Goal: Task Accomplishment & Management: Use online tool/utility

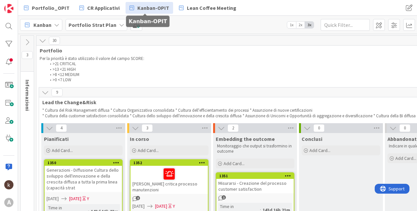
click at [146, 2] on link "Kanban-OPIT" at bounding box center [150, 8] width 48 height 12
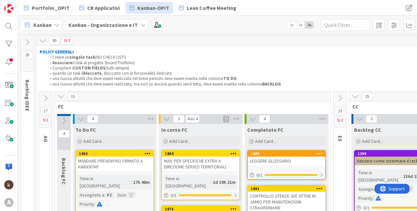
scroll to position [33, 0]
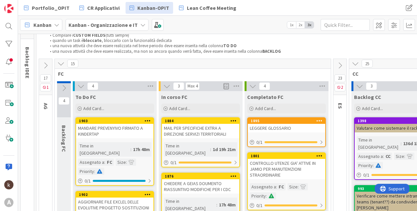
click at [62, 65] on icon at bounding box center [60, 63] width 7 height 7
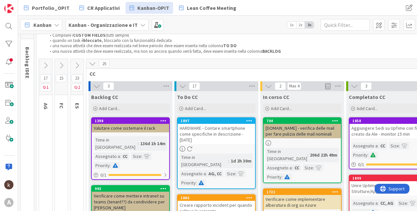
click at [93, 63] on icon at bounding box center [92, 63] width 7 height 7
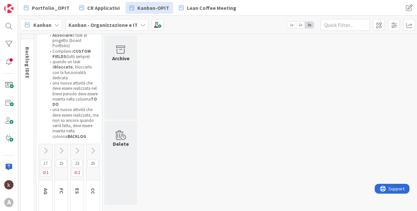
click at [77, 147] on icon at bounding box center [76, 150] width 7 height 7
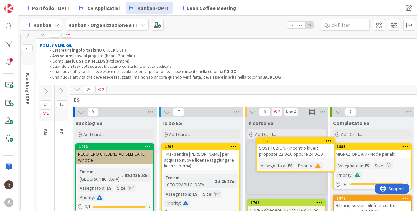
scroll to position [15, 0]
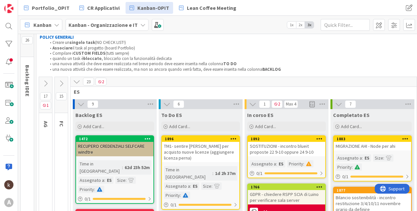
click at [268, 150] on div "SOSTITUZIONI - incontro blueit proposte 22 9-10 oppure 24 9-10" at bounding box center [286, 149] width 77 height 14
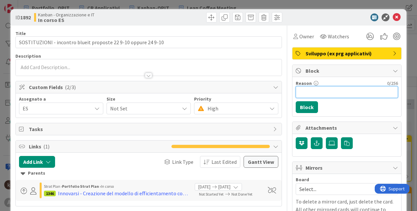
click at [315, 95] on input "Reason" at bounding box center [347, 92] width 102 height 12
type input "attesa"
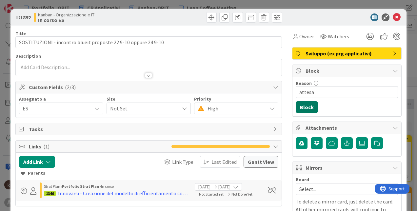
click at [300, 103] on button "Block" at bounding box center [307, 107] width 22 height 12
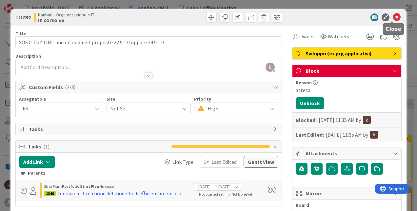
click at [395, 18] on icon at bounding box center [397, 17] width 8 height 8
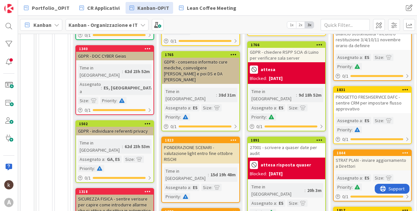
scroll to position [48, 0]
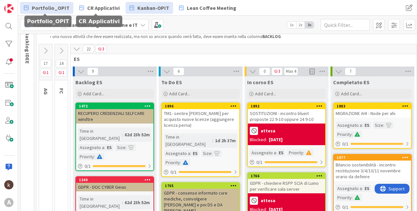
click at [55, 5] on span "Portfolio_OPIT" at bounding box center [51, 8] width 38 height 8
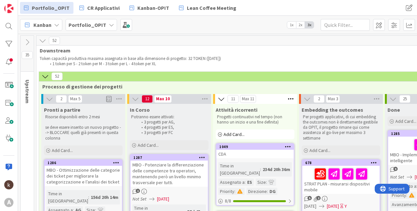
click at [41, 40] on icon at bounding box center [42, 40] width 7 height 7
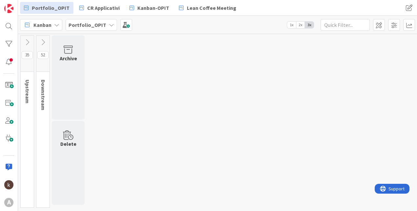
click at [28, 43] on icon at bounding box center [27, 42] width 7 height 7
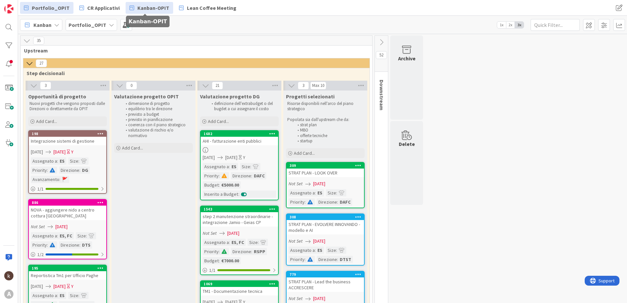
click at [138, 8] on span "Kanban-OPIT" at bounding box center [153, 8] width 32 height 8
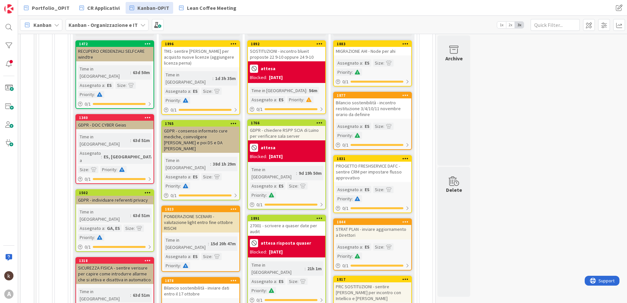
scroll to position [98, 0]
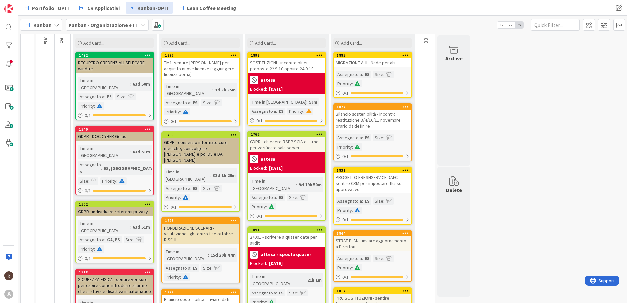
click at [218, 71] on div "TM1- sentire [PERSON_NAME] per acquisto nuove licenze (aggiungere licenza perna)" at bounding box center [200, 68] width 77 height 20
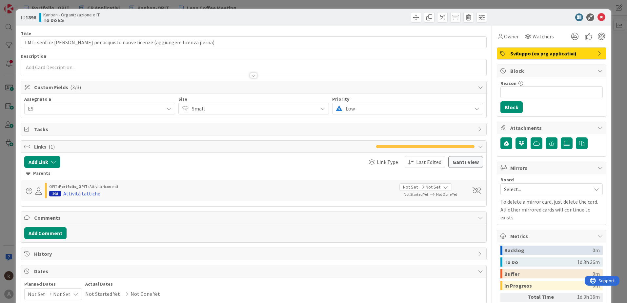
click at [78, 65] on p at bounding box center [253, 68] width 459 height 8
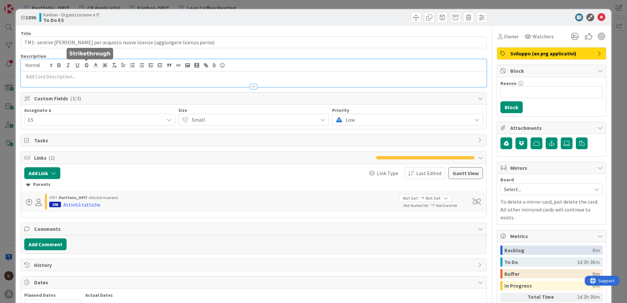
click at [71, 81] on div at bounding box center [253, 83] width 465 height 7
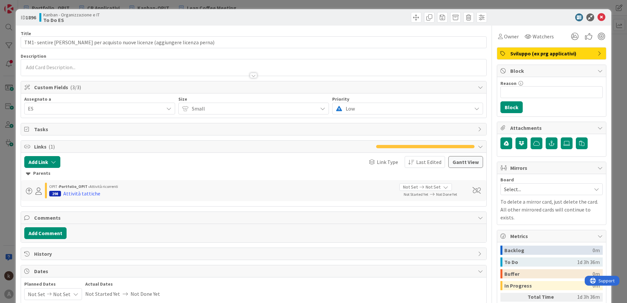
click at [69, 68] on p at bounding box center [253, 68] width 459 height 8
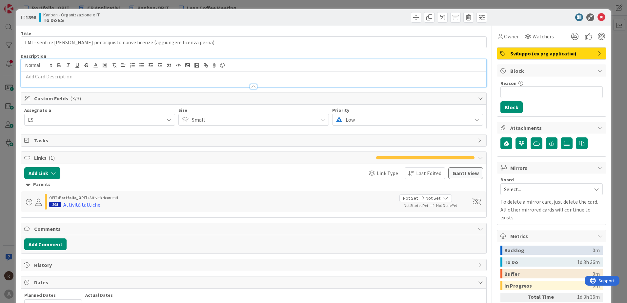
click at [72, 78] on p at bounding box center [253, 77] width 459 height 8
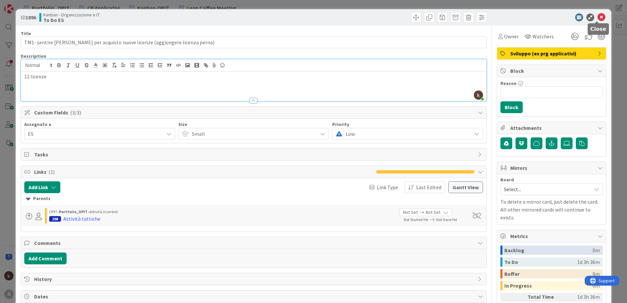
click at [417, 17] on icon at bounding box center [602, 17] width 8 height 8
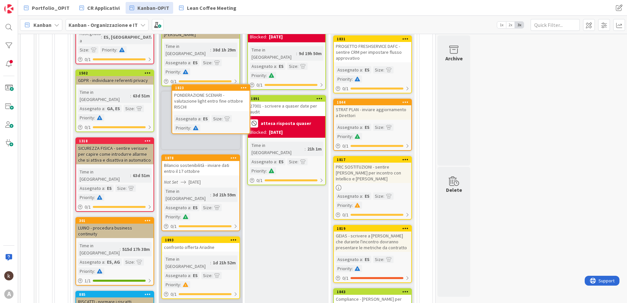
scroll to position [223, 0]
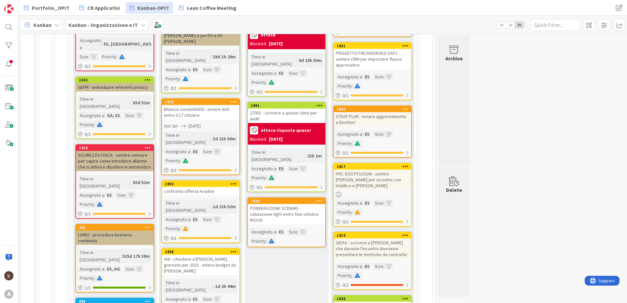
click at [285, 204] on div "PONDERAZIONE SCENARI - valutazione light entro fine ottobre RISCHI" at bounding box center [286, 214] width 77 height 20
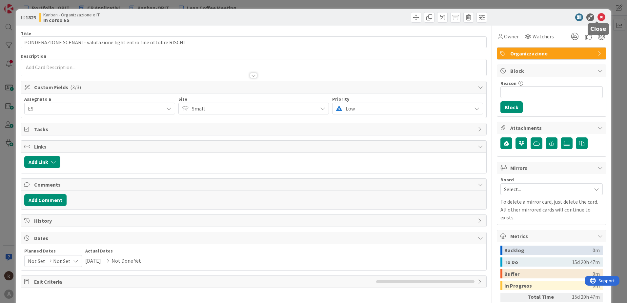
click at [417, 15] on icon at bounding box center [602, 17] width 8 height 8
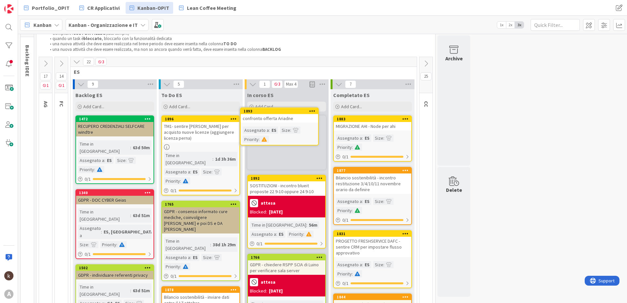
scroll to position [31, 0]
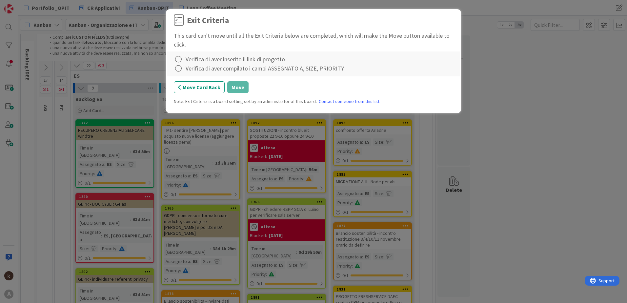
click at [186, 60] on div "Verifica di aver inserito il link di progetto" at bounding box center [235, 59] width 99 height 9
click at [177, 59] on icon at bounding box center [178, 59] width 9 height 9
click at [189, 71] on link "Complete" at bounding box center [215, 73] width 82 height 10
click at [180, 68] on icon at bounding box center [178, 68] width 9 height 9
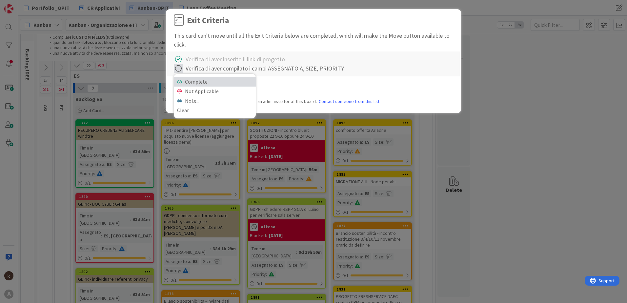
click at [184, 78] on link "Complete" at bounding box center [215, 82] width 82 height 10
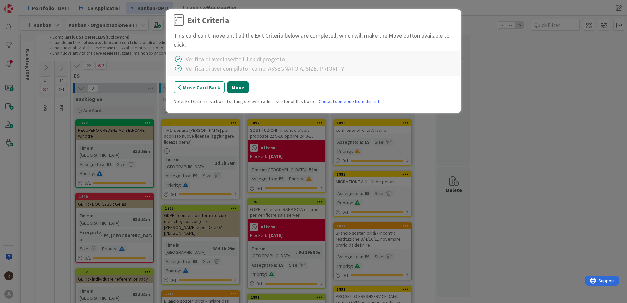
click at [230, 85] on button "Move" at bounding box center [237, 87] width 21 height 12
